Goal: Entertainment & Leisure: Consume media (video, audio)

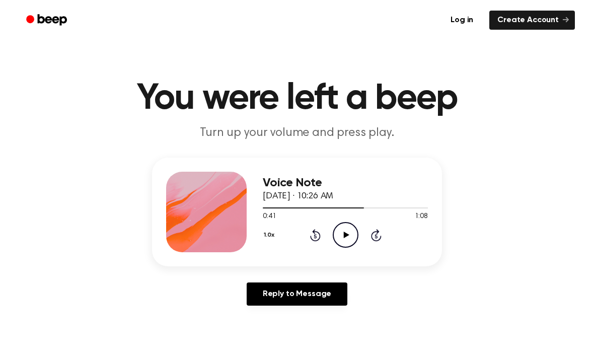
click at [315, 235] on icon at bounding box center [315, 236] width 3 height 4
click at [314, 234] on icon "Rewind 5 seconds" at bounding box center [315, 235] width 11 height 13
click at [314, 232] on icon at bounding box center [315, 235] width 11 height 12
click at [315, 231] on icon at bounding box center [315, 235] width 11 height 12
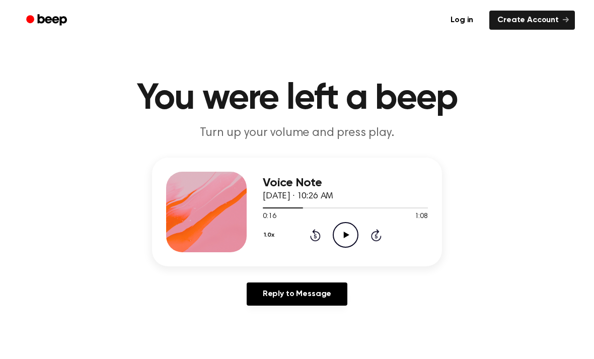
click at [315, 231] on icon at bounding box center [315, 235] width 11 height 12
click at [313, 235] on icon "Rewind 5 seconds" at bounding box center [315, 235] width 11 height 13
click at [347, 237] on icon "Play Audio" at bounding box center [346, 235] width 26 height 26
click at [344, 234] on icon at bounding box center [345, 235] width 5 height 7
click at [320, 233] on icon "Rewind 5 seconds" at bounding box center [315, 235] width 11 height 13
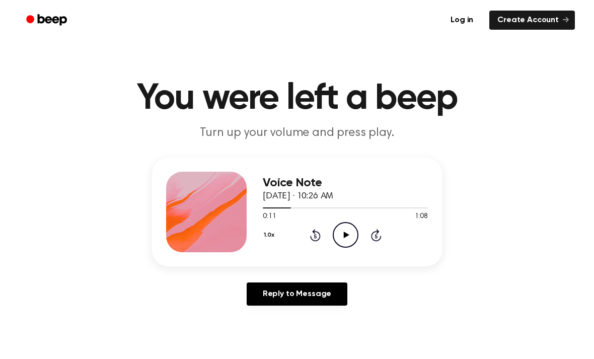
click at [354, 237] on icon "Play Audio" at bounding box center [346, 235] width 26 height 26
click at [352, 232] on icon "Pause Audio" at bounding box center [346, 235] width 26 height 26
click at [320, 232] on icon "Rewind 5 seconds" at bounding box center [315, 235] width 11 height 13
click at [320, 229] on icon "Rewind 5 seconds" at bounding box center [315, 235] width 11 height 13
click at [353, 236] on icon "Play Audio" at bounding box center [346, 235] width 26 height 26
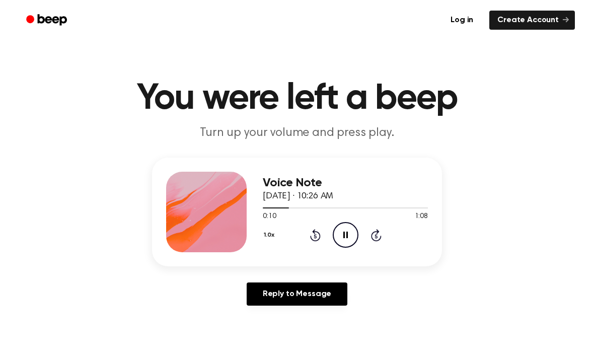
click at [352, 236] on icon "Pause Audio" at bounding box center [346, 235] width 26 height 26
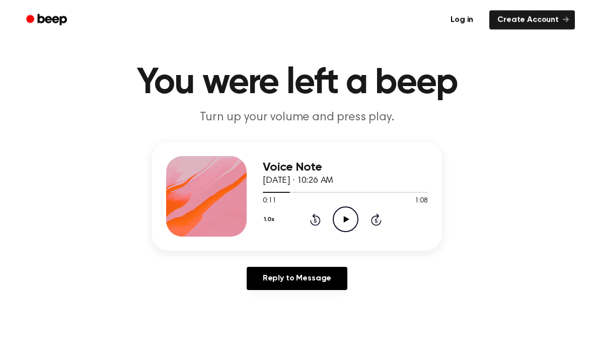
click at [353, 216] on icon "Play Audio" at bounding box center [346, 220] width 26 height 26
click at [347, 225] on icon "Pause Audio" at bounding box center [346, 219] width 26 height 26
click at [349, 213] on icon "Play Audio" at bounding box center [346, 219] width 26 height 26
click at [351, 217] on icon "Pause Audio" at bounding box center [346, 219] width 26 height 26
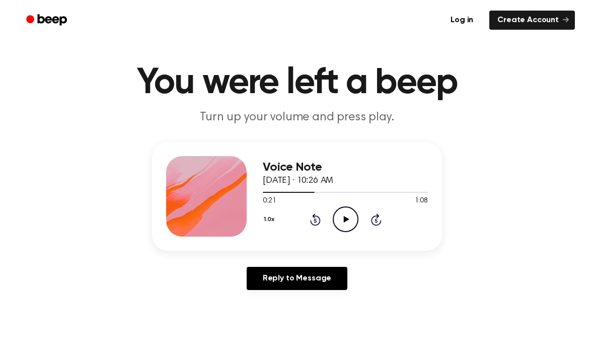
click at [350, 218] on icon "Play Audio" at bounding box center [346, 219] width 26 height 26
click at [348, 221] on icon "Pause Audio" at bounding box center [346, 219] width 26 height 26
click at [319, 217] on icon at bounding box center [315, 219] width 11 height 12
click at [350, 215] on icon "Play Audio" at bounding box center [346, 219] width 26 height 26
click at [347, 218] on icon at bounding box center [345, 219] width 5 height 7
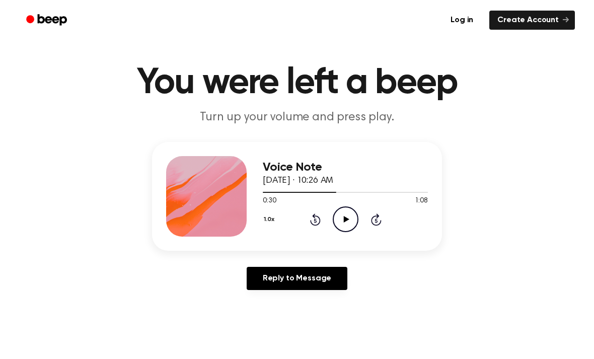
click at [318, 224] on icon at bounding box center [315, 219] width 11 height 12
click at [315, 224] on icon "Rewind 5 seconds" at bounding box center [315, 219] width 11 height 13
click at [316, 220] on icon "Rewind 5 seconds" at bounding box center [315, 219] width 11 height 13
click at [316, 219] on icon at bounding box center [315, 220] width 3 height 4
click at [317, 222] on icon "Rewind 5 seconds" at bounding box center [315, 219] width 11 height 13
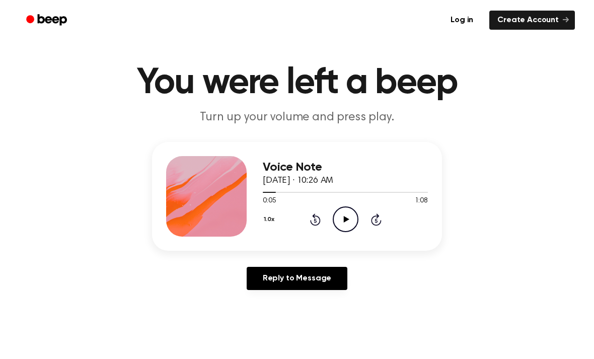
click at [309, 231] on div "1.0x Rewind 5 seconds Play Audio Skip 5 seconds" at bounding box center [345, 219] width 165 height 26
click at [353, 218] on icon "Play Audio" at bounding box center [346, 219] width 26 height 26
click at [345, 223] on icon "Pause Audio" at bounding box center [346, 219] width 26 height 26
click at [63, 345] on main "You were left a beep Turn up your volume and press play. Voice Note [DATE] · 10…" at bounding box center [297, 294] width 594 height 621
click at [3, 358] on main "You were left a beep Turn up your volume and press play. Voice Note [DATE] · 10…" at bounding box center [297, 294] width 594 height 621
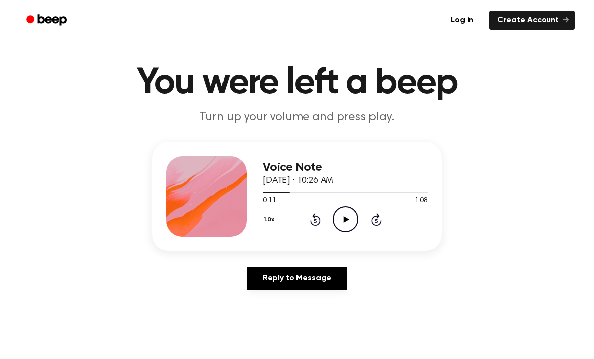
click at [343, 217] on icon "Play Audio" at bounding box center [346, 219] width 26 height 26
click at [357, 217] on icon "Pause Audio" at bounding box center [346, 219] width 26 height 26
click at [353, 232] on div "Voice Note [DATE] · 10:26 AM 0:20 1:08 Your browser does not support the [objec…" at bounding box center [345, 196] width 165 height 81
click at [352, 216] on icon "Play Audio" at bounding box center [346, 219] width 26 height 26
click at [319, 214] on icon "Rewind 5 seconds" at bounding box center [315, 219] width 11 height 13
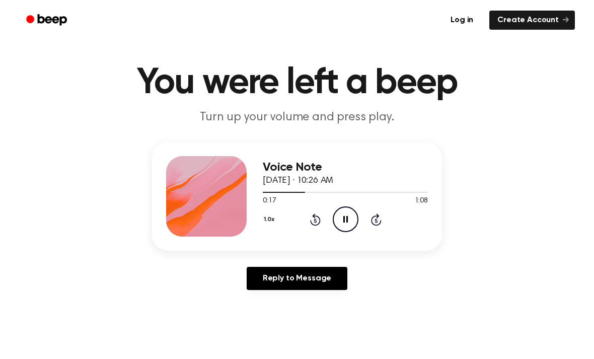
click at [345, 219] on icon "Pause Audio" at bounding box center [346, 219] width 26 height 26
click at [356, 219] on icon "Play Audio" at bounding box center [346, 219] width 26 height 26
click at [345, 214] on icon "Pause Audio" at bounding box center [346, 219] width 26 height 26
click at [357, 215] on circle at bounding box center [345, 219] width 25 height 25
click at [353, 221] on icon "Pause Audio" at bounding box center [346, 219] width 26 height 26
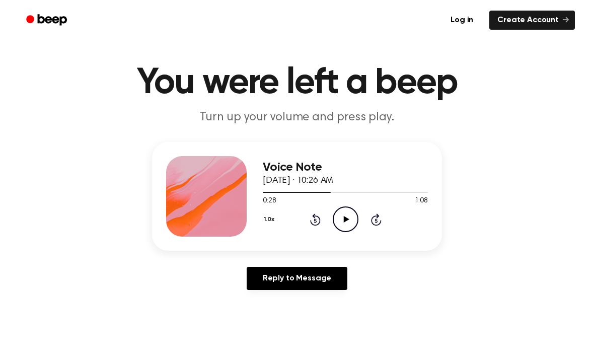
click at [319, 218] on icon at bounding box center [315, 219] width 11 height 12
click at [347, 224] on icon "Play Audio" at bounding box center [346, 219] width 26 height 26
click at [354, 219] on icon "Pause Audio" at bounding box center [346, 219] width 26 height 26
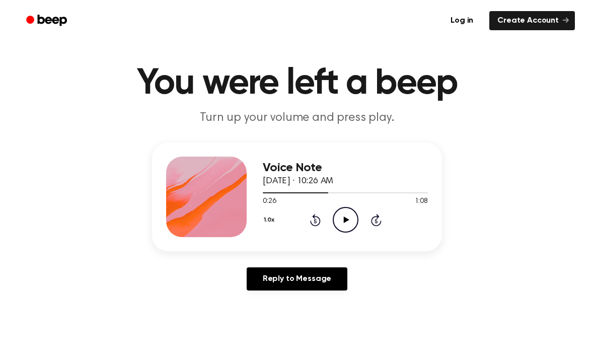
click at [319, 224] on icon at bounding box center [315, 219] width 11 height 12
click at [351, 220] on icon "Play Audio" at bounding box center [346, 220] width 26 height 26
click at [354, 219] on icon "Pause Audio" at bounding box center [346, 220] width 26 height 26
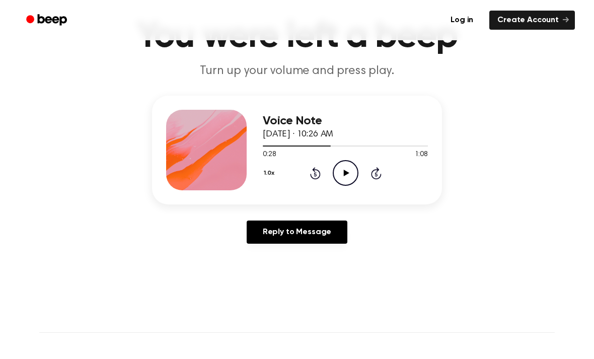
scroll to position [0, 0]
